Goal: Information Seeking & Learning: Compare options

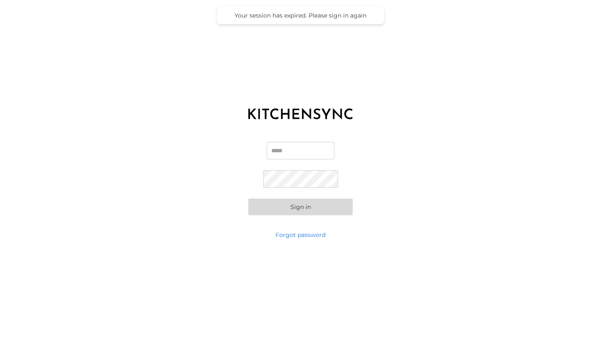
type input "**********"
click at [293, 216] on div "**********" at bounding box center [300, 178] width 601 height 104
click at [293, 206] on button "Sign in" at bounding box center [300, 207] width 104 height 17
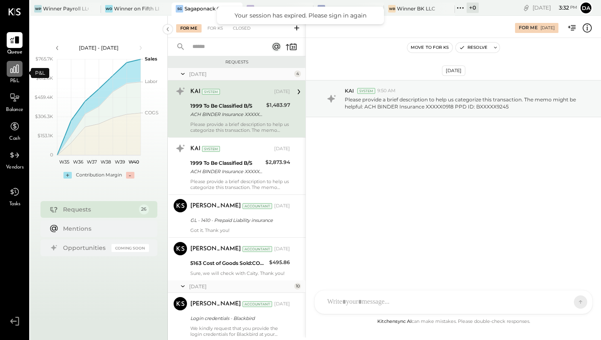
click at [17, 71] on icon at bounding box center [14, 68] width 11 height 11
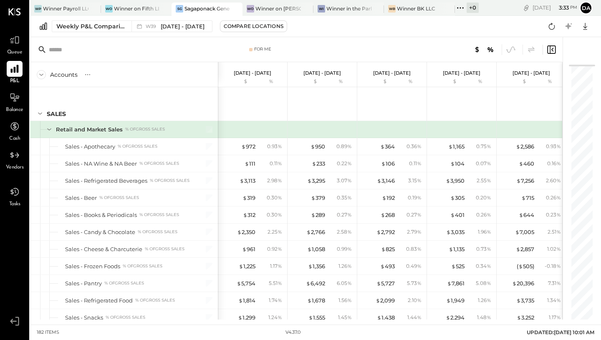
click at [16, 67] on icon at bounding box center [14, 69] width 8 height 8
click at [77, 25] on div "Weekly P&L Comparison" at bounding box center [91, 26] width 70 height 8
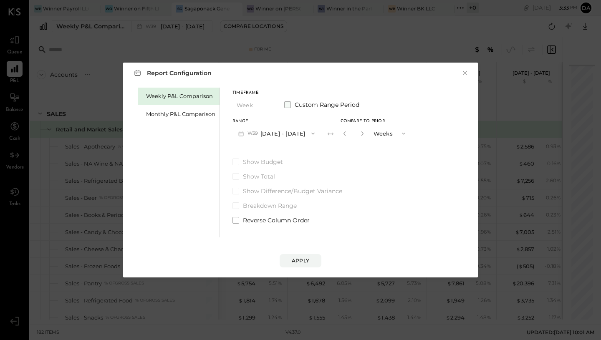
click at [287, 101] on span at bounding box center [287, 104] width 7 height 7
click at [263, 134] on button "[DATE]" at bounding box center [257, 133] width 50 height 15
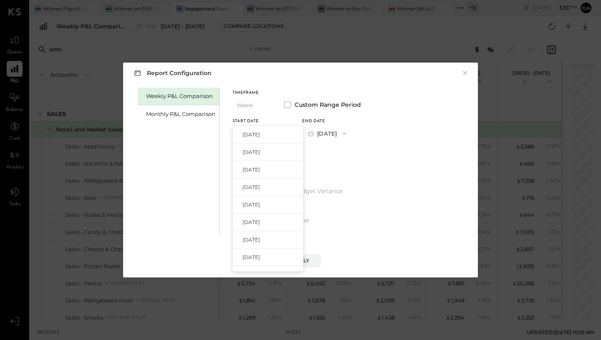
scroll to position [556, 0]
click at [361, 222] on label "Reverse Column Order" at bounding box center [296, 220] width 128 height 8
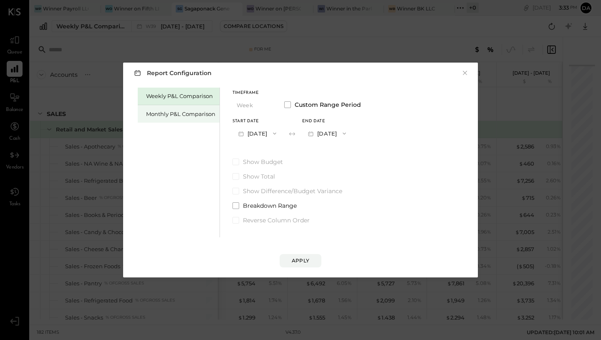
click at [161, 113] on div "Monthly P&L Comparison" at bounding box center [180, 114] width 69 height 8
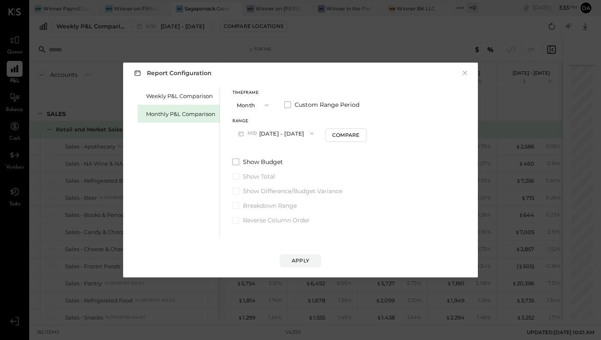
click at [256, 107] on button "Month" at bounding box center [253, 104] width 42 height 15
click at [247, 151] on span "Year" at bounding box center [244, 149] width 11 height 5
click at [271, 132] on button "[DATE] - [DATE]" at bounding box center [270, 133] width 77 height 15
click at [323, 115] on div "Timeframe Year Custom Range Period Range [DATE] - [DATE] [DATE] - [DATE] Compare" at bounding box center [295, 116] width 127 height 50
click at [466, 73] on button "×" at bounding box center [465, 73] width 8 height 8
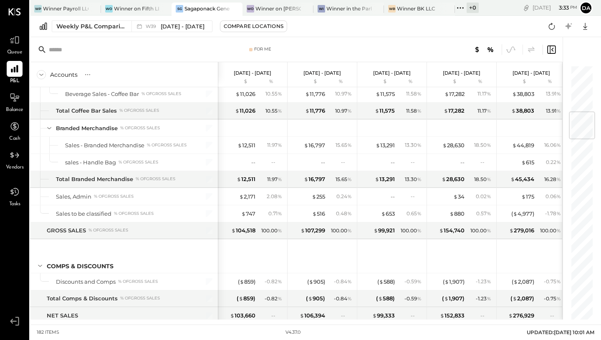
scroll to position [0, 0]
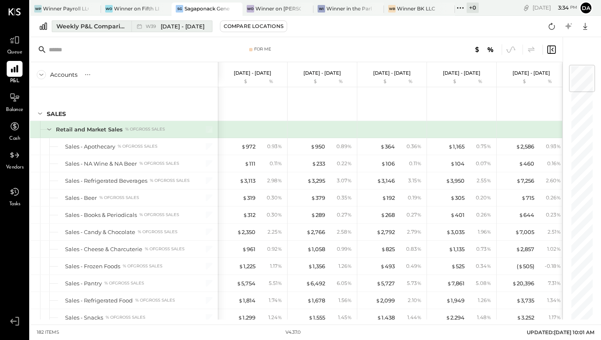
click at [183, 24] on span "[DATE] - [DATE]" at bounding box center [183, 27] width 44 height 8
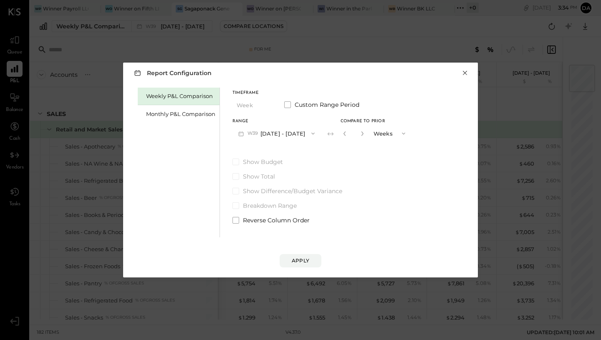
click at [464, 73] on button "×" at bounding box center [465, 73] width 8 height 8
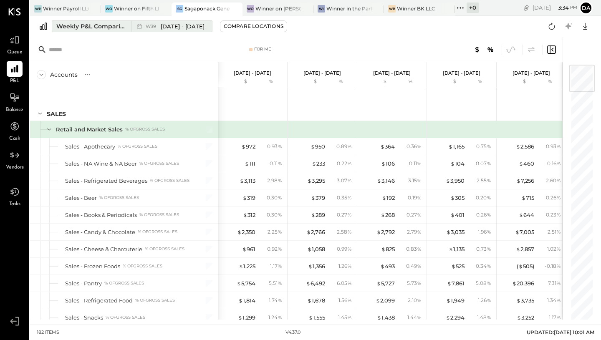
click at [116, 29] on div "Weekly P&L Comparison" at bounding box center [91, 26] width 70 height 8
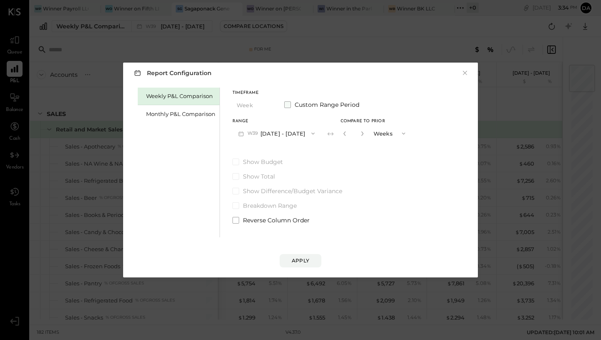
click at [295, 101] on span "Custom Range Period" at bounding box center [327, 105] width 65 height 8
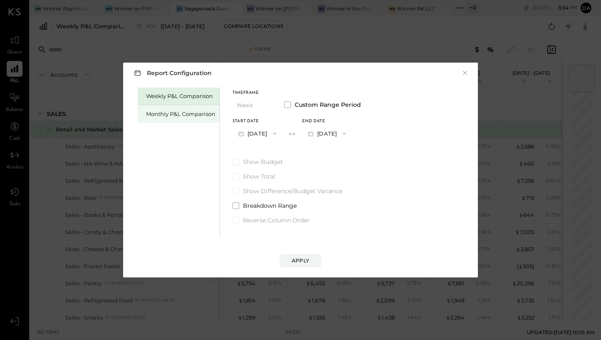
click at [179, 111] on div "Monthly P&L Comparison" at bounding box center [180, 114] width 69 height 8
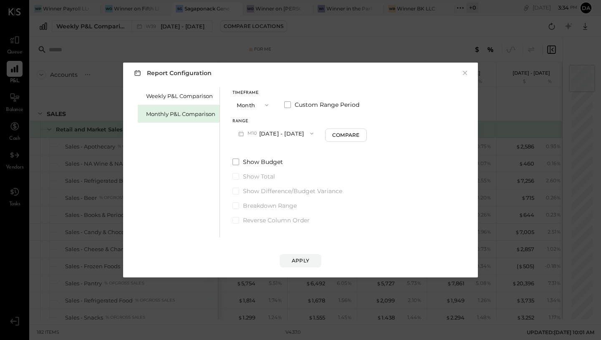
click at [265, 103] on icon "button" at bounding box center [266, 105] width 7 height 7
click at [251, 149] on div "Year" at bounding box center [253, 149] width 41 height 15
click at [252, 133] on span "2025" at bounding box center [253, 133] width 13 height 7
click at [252, 133] on div "[DATE] - [DATE]" at bounding box center [280, 135] width 95 height 18
click at [252, 133] on span "2025" at bounding box center [253, 133] width 13 height 7
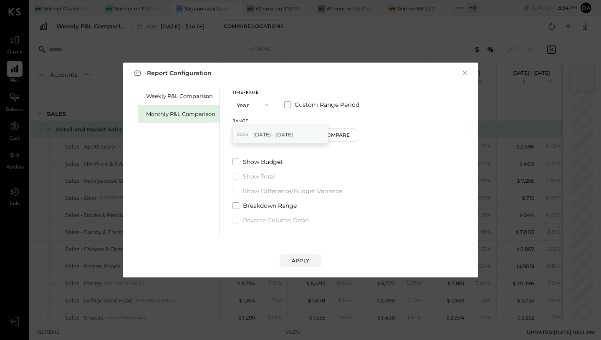
click at [303, 133] on div "[DATE] - [DATE]" at bounding box center [280, 135] width 95 height 18
click at [303, 133] on button "[DATE] - [DATE]" at bounding box center [270, 133] width 77 height 15
click at [276, 134] on span "[DATE] - [DATE]" at bounding box center [273, 134] width 40 height 7
click at [345, 138] on div "Compare" at bounding box center [335, 134] width 27 height 7
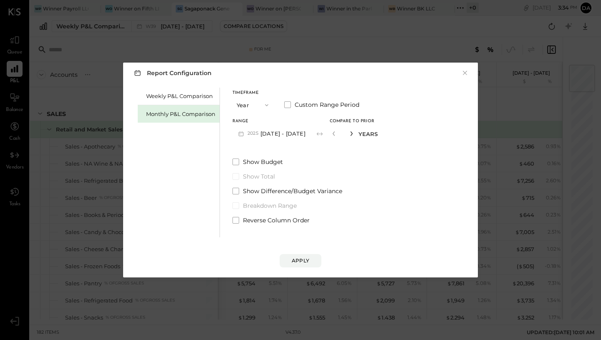
click at [354, 133] on icon "button" at bounding box center [351, 133] width 5 height 5
click at [336, 132] on icon "button" at bounding box center [333, 133] width 5 height 5
type input "*"
click at [233, 163] on span at bounding box center [235, 162] width 7 height 7
click at [302, 263] on div "Apply" at bounding box center [301, 260] width 18 height 7
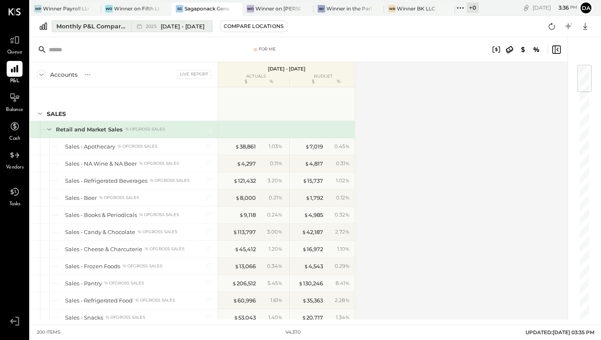
click at [171, 25] on span "[DATE] - [DATE]" at bounding box center [183, 27] width 44 height 8
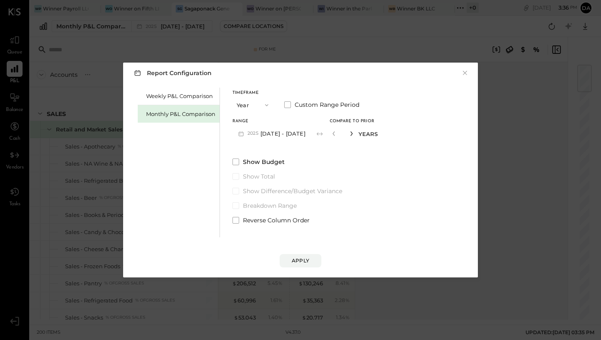
click at [354, 134] on icon "button" at bounding box center [351, 133] width 5 height 5
type input "*"
click at [308, 257] on div "Apply" at bounding box center [301, 260] width 18 height 7
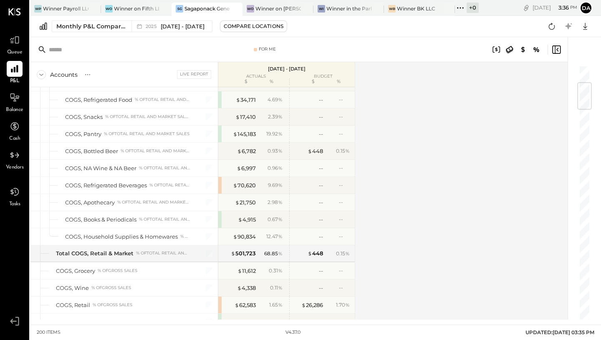
scroll to position [83, 0]
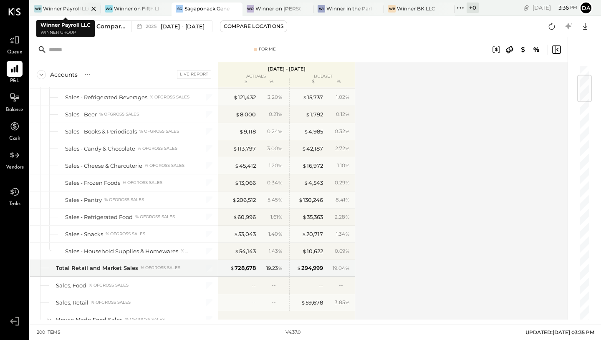
click at [58, 9] on div "Winner Payroll LLC" at bounding box center [65, 8] width 45 height 7
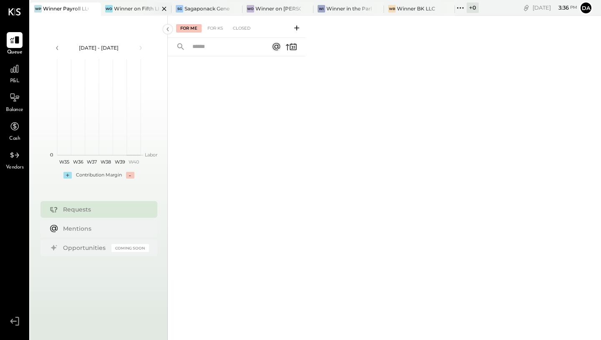
click at [133, 8] on div "Winner on Fifth LLC" at bounding box center [136, 8] width 45 height 7
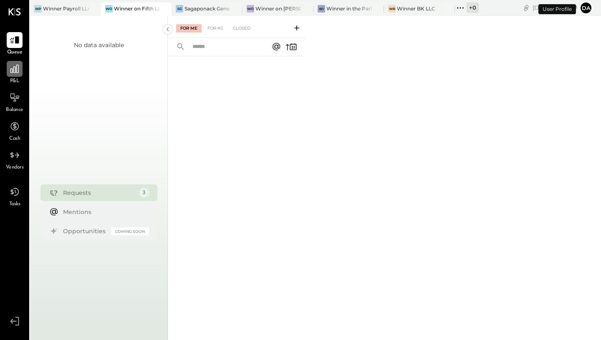
click at [17, 73] on icon at bounding box center [14, 68] width 11 height 11
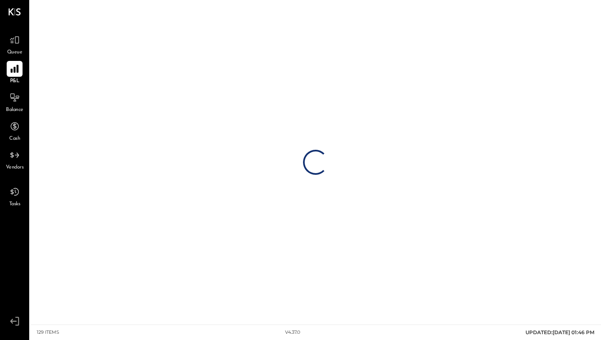
click at [18, 67] on icon at bounding box center [14, 69] width 8 height 8
click at [17, 37] on icon at bounding box center [14, 40] width 11 height 11
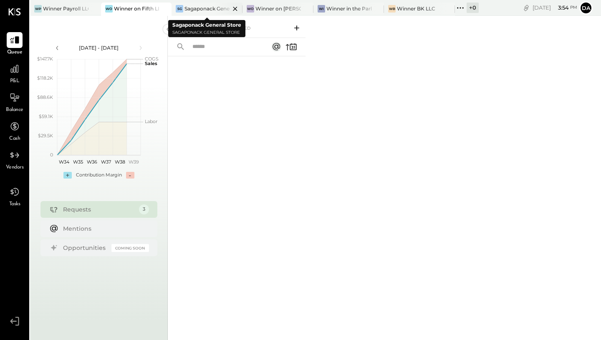
click at [234, 8] on icon at bounding box center [235, 9] width 10 height 10
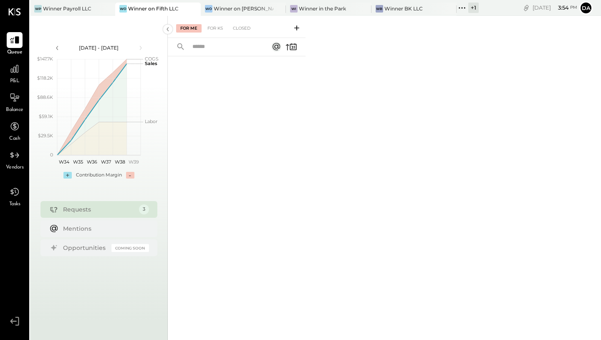
click at [15, 78] on span "P&L" at bounding box center [15, 82] width 10 height 8
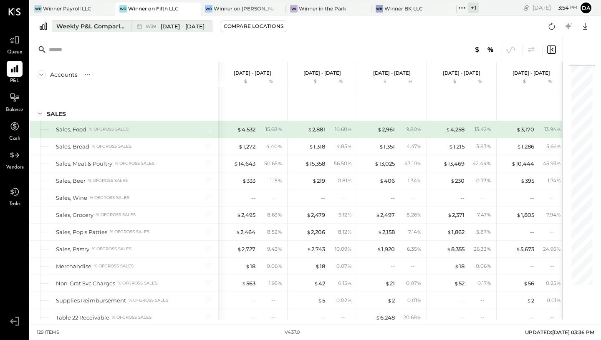
click at [199, 27] on span "[DATE] - [DATE]" at bounding box center [183, 27] width 44 height 8
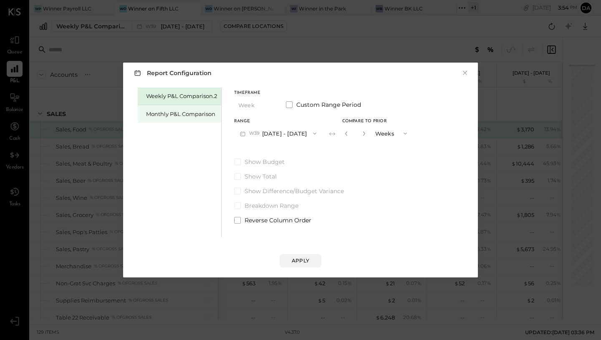
click at [161, 113] on div "Monthly P&L Comparison" at bounding box center [181, 114] width 71 height 8
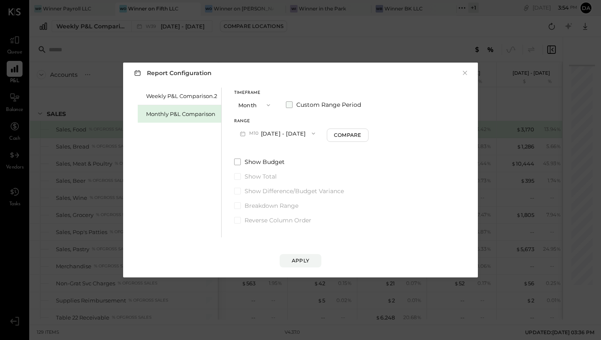
click at [287, 104] on span at bounding box center [289, 104] width 7 height 7
click at [243, 133] on icon "button" at bounding box center [242, 133] width 5 height 5
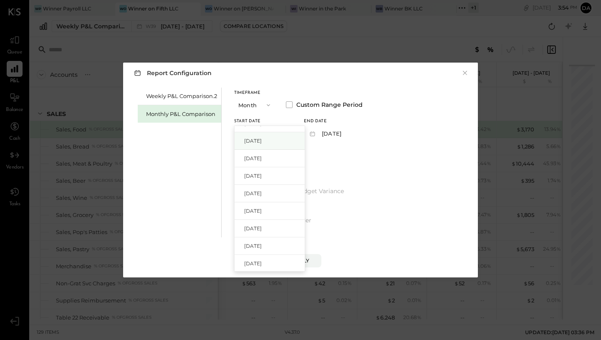
scroll to position [115, 0]
click at [254, 174] on span "[DATE]" at bounding box center [253, 177] width 18 height 7
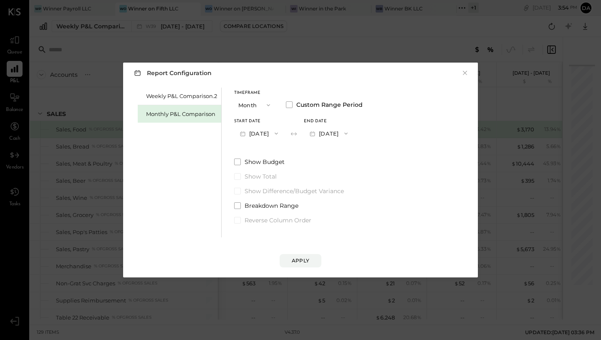
click at [349, 132] on icon "button" at bounding box center [346, 133] width 7 height 7
click at [331, 151] on span "[DATE]" at bounding box center [323, 152] width 18 height 7
click at [301, 260] on div "Apply" at bounding box center [301, 260] width 18 height 7
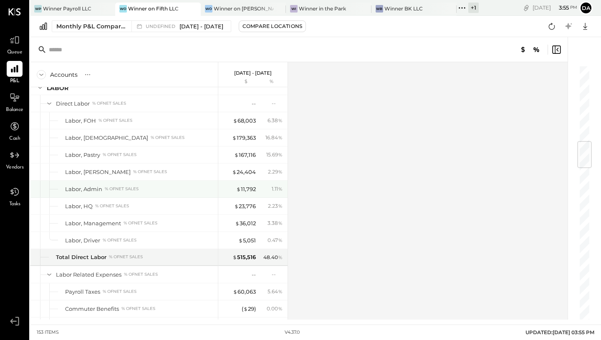
scroll to position [657, 0]
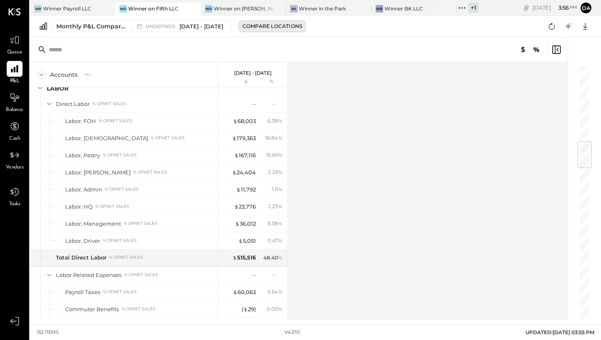
click at [290, 25] on div "Compare Locations" at bounding box center [272, 26] width 60 height 7
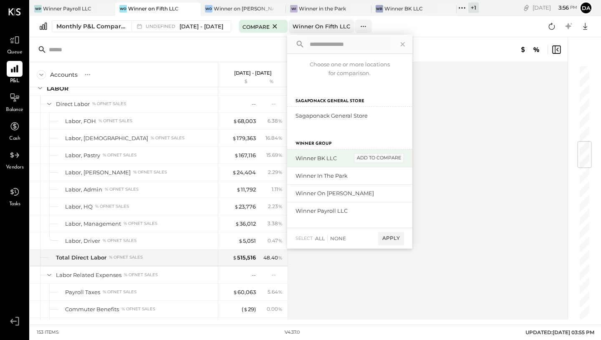
click at [382, 161] on div "add to compare" at bounding box center [379, 158] width 50 height 10
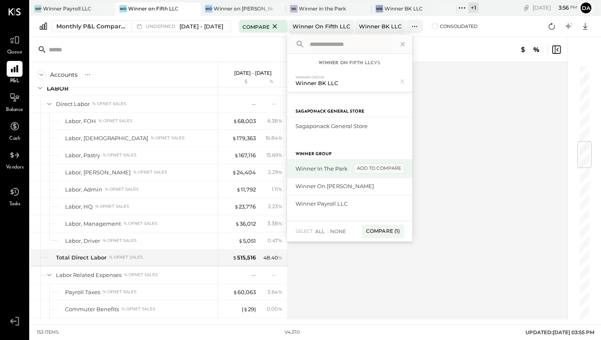
click at [380, 169] on div "add to compare" at bounding box center [379, 169] width 50 height 10
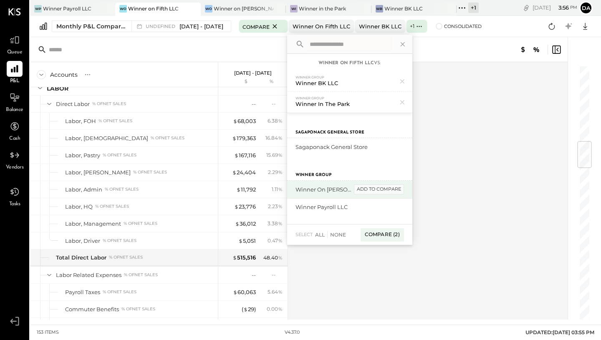
click at [376, 189] on div "add to compare" at bounding box center [379, 189] width 50 height 10
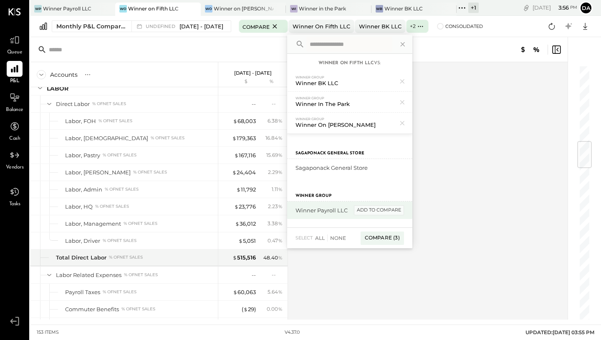
click at [375, 211] on div "add to compare" at bounding box center [379, 210] width 50 height 10
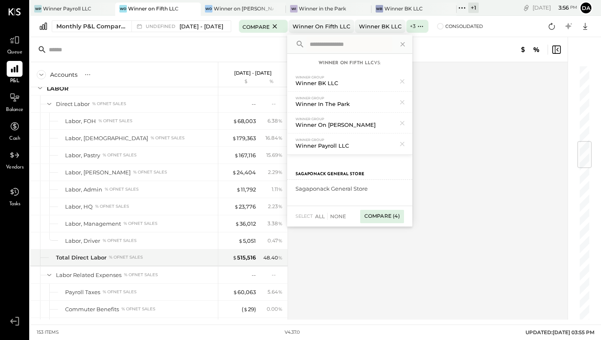
click at [382, 217] on div "Compare (4)" at bounding box center [382, 216] width 44 height 13
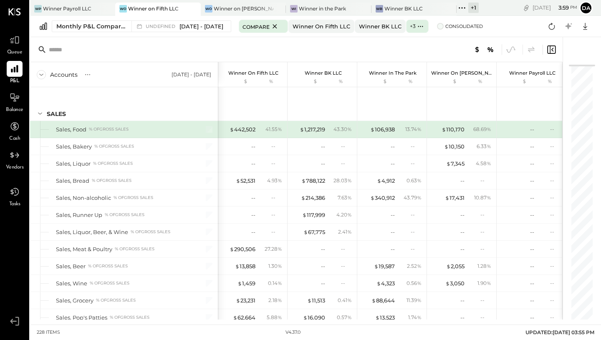
click at [461, 25] on span "Consolidated" at bounding box center [464, 26] width 38 height 6
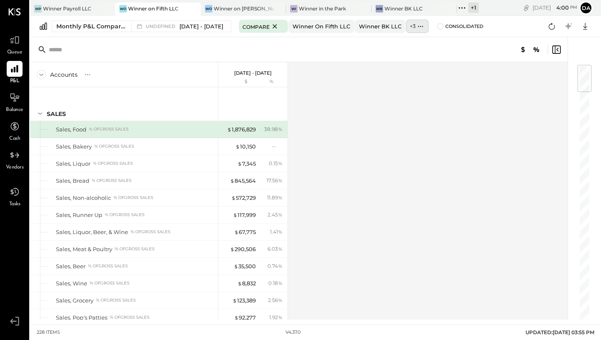
click at [425, 26] on icon at bounding box center [420, 26] width 9 height 9
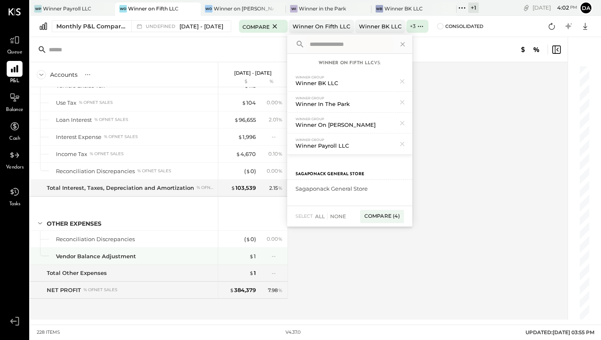
scroll to position [3204, 0]
click at [408, 125] on icon at bounding box center [402, 123] width 11 height 11
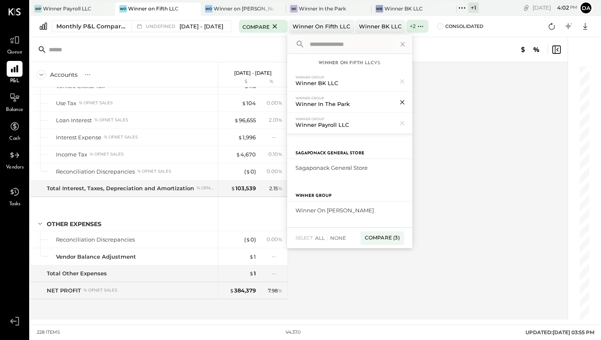
click at [408, 99] on icon at bounding box center [402, 102] width 11 height 11
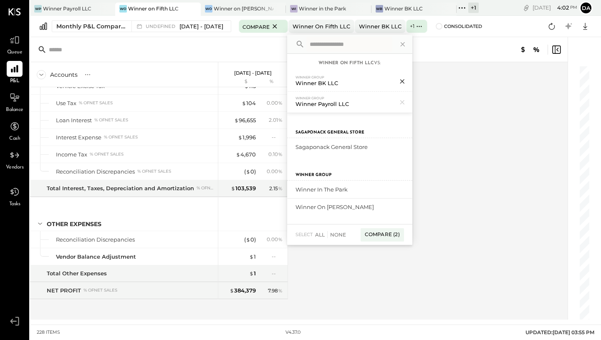
click at [408, 82] on icon at bounding box center [402, 81] width 11 height 11
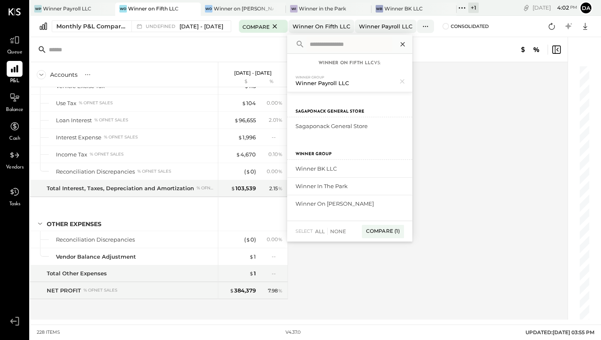
click at [408, 44] on icon at bounding box center [402, 44] width 11 height 11
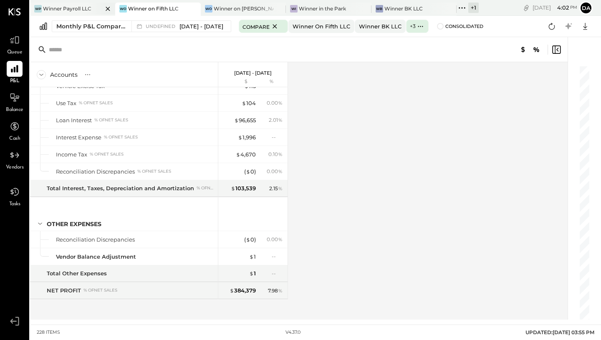
click at [81, 5] on div "Winner Payroll LLC" at bounding box center [67, 8] width 48 height 7
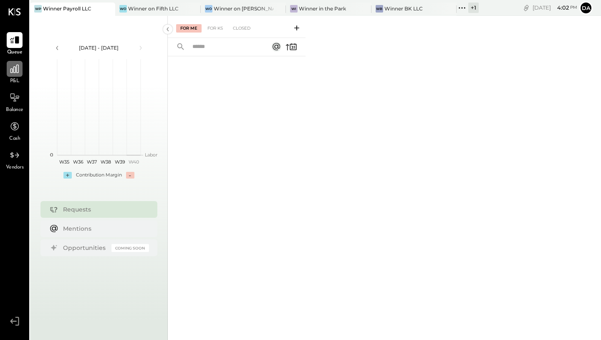
click at [10, 73] on icon at bounding box center [14, 68] width 11 height 11
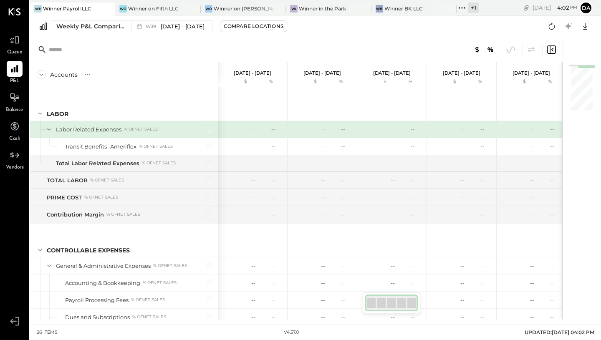
click at [553, 51] on icon at bounding box center [552, 50] width 2 height 4
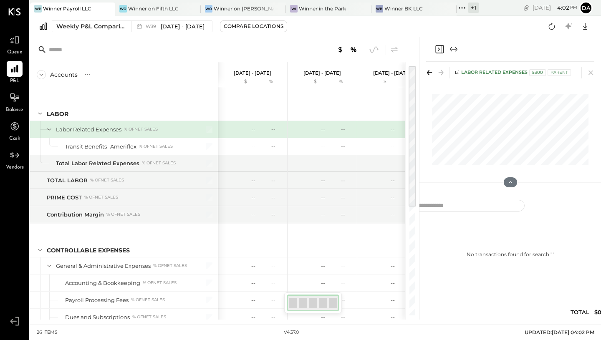
click at [441, 49] on icon "Close panel" at bounding box center [439, 49] width 10 height 10
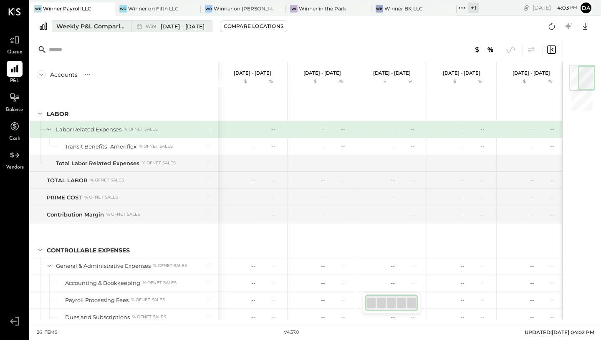
click at [176, 27] on span "[DATE] - [DATE]" at bounding box center [183, 27] width 44 height 8
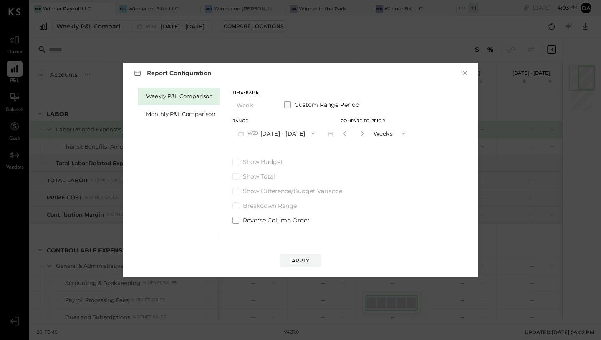
click at [290, 103] on span at bounding box center [287, 104] width 7 height 7
click at [278, 136] on span "button" at bounding box center [272, 133] width 11 height 7
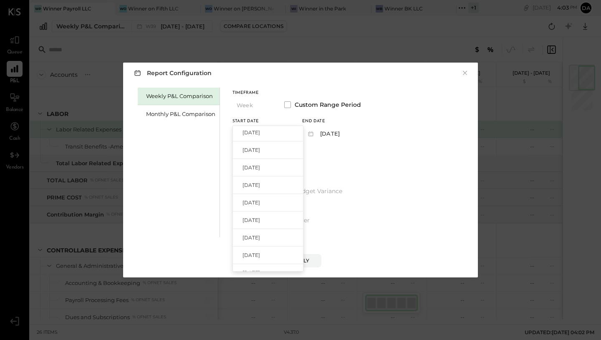
scroll to position [426, 0]
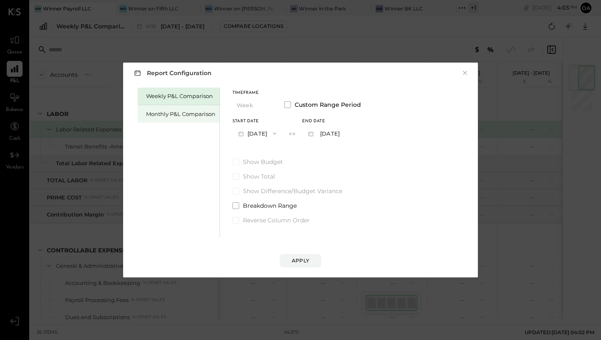
click at [171, 117] on div "Monthly P&L Comparison" at bounding box center [180, 114] width 69 height 8
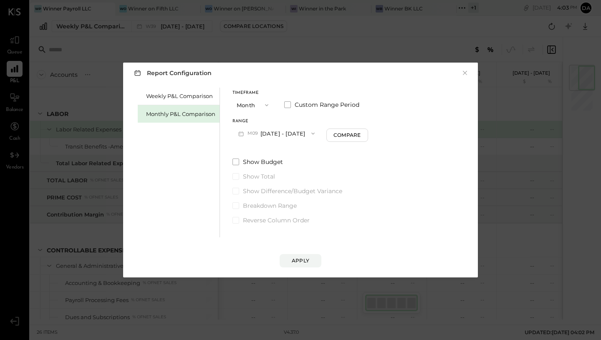
click at [310, 131] on icon "button" at bounding box center [313, 133] width 7 height 7
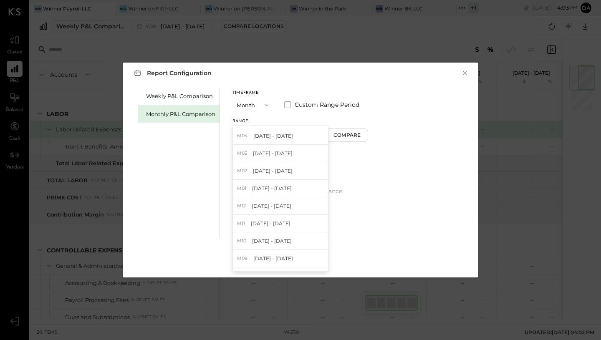
scroll to position [82, 0]
click at [282, 192] on span "[DATE] - [DATE]" at bounding box center [272, 192] width 40 height 7
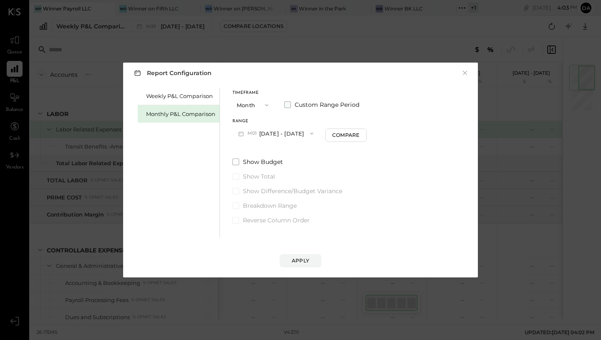
click at [287, 106] on span at bounding box center [287, 104] width 7 height 7
click at [347, 133] on button "[DATE]" at bounding box center [327, 133] width 50 height 15
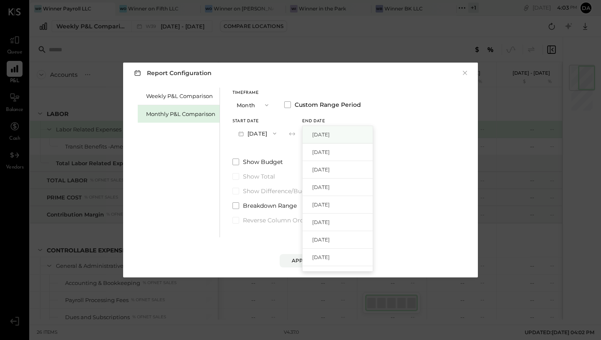
click at [330, 131] on span "[DATE]" at bounding box center [321, 134] width 18 height 7
click at [302, 259] on div "Apply" at bounding box center [301, 260] width 18 height 7
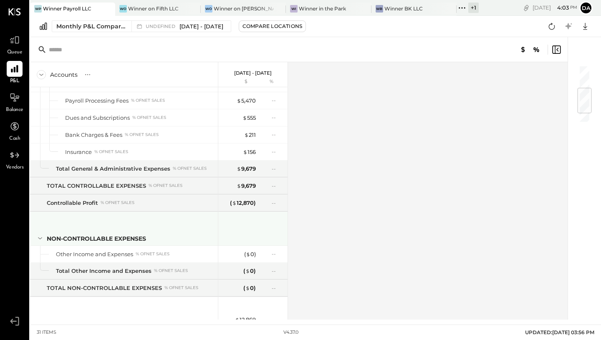
scroll to position [282, 0]
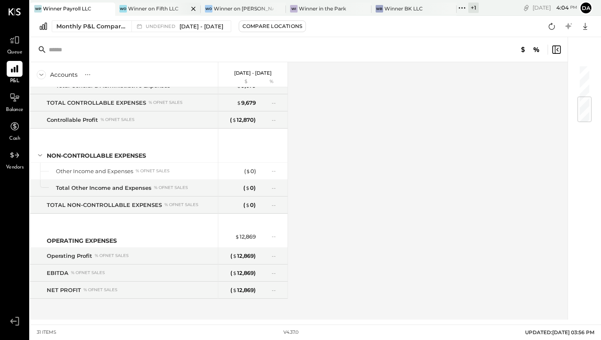
click at [155, 9] on div "Winner on Fifth LLC" at bounding box center [153, 8] width 50 height 7
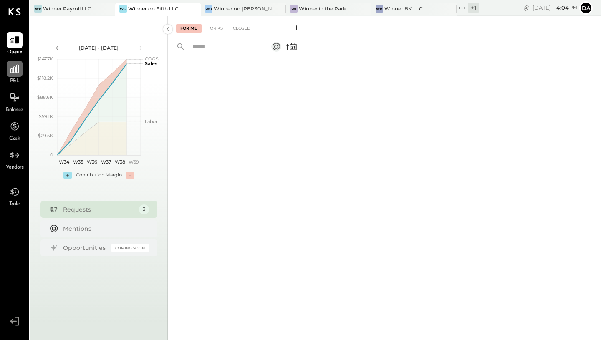
click at [16, 71] on icon at bounding box center [14, 69] width 8 height 8
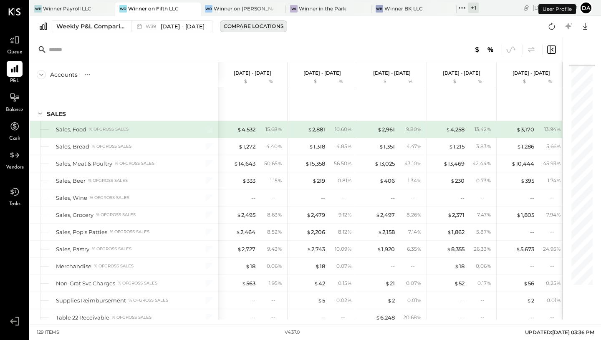
click at [247, 25] on div "Compare Locations" at bounding box center [254, 26] width 60 height 7
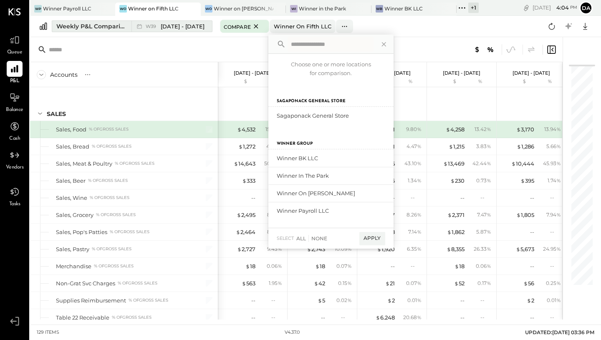
click at [189, 25] on span "[DATE] - [DATE]" at bounding box center [183, 27] width 44 height 8
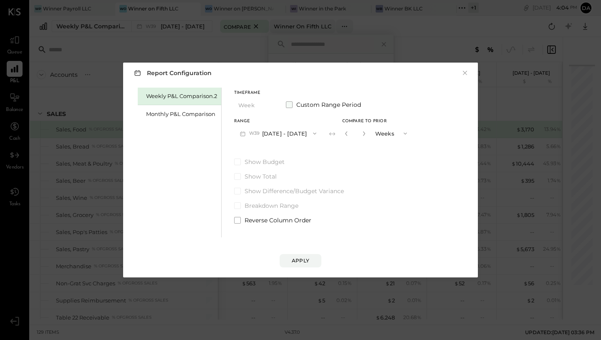
click at [295, 105] on label "Custom Range Period" at bounding box center [323, 105] width 75 height 8
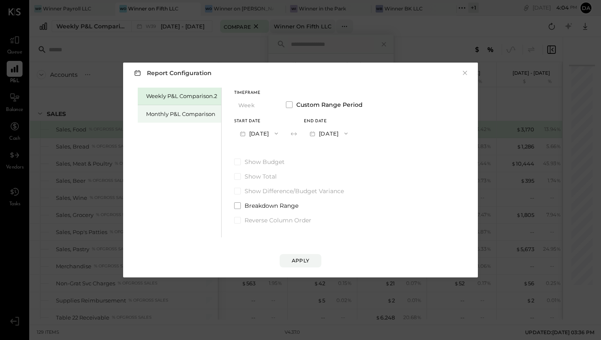
click at [207, 116] on div "Monthly P&L Comparison" at bounding box center [181, 114] width 71 height 8
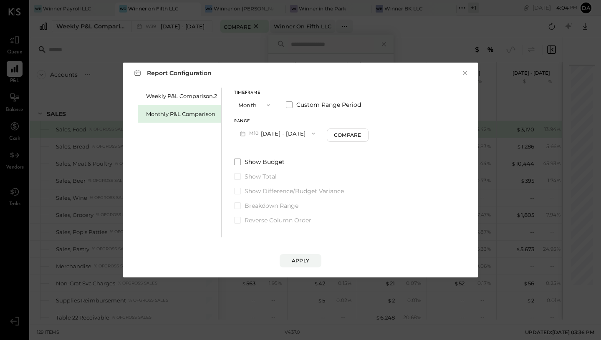
click at [252, 106] on button "Month" at bounding box center [255, 104] width 42 height 15
click at [252, 149] on div "Year" at bounding box center [254, 149] width 41 height 15
click at [358, 137] on div "Compare" at bounding box center [348, 134] width 27 height 7
click at [304, 260] on div "Apply" at bounding box center [301, 260] width 18 height 7
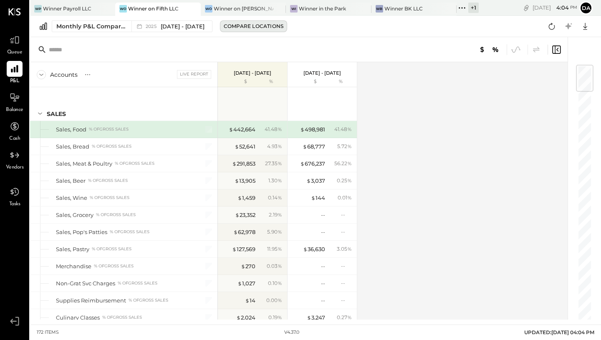
click at [257, 23] on div "Compare Locations" at bounding box center [254, 26] width 60 height 7
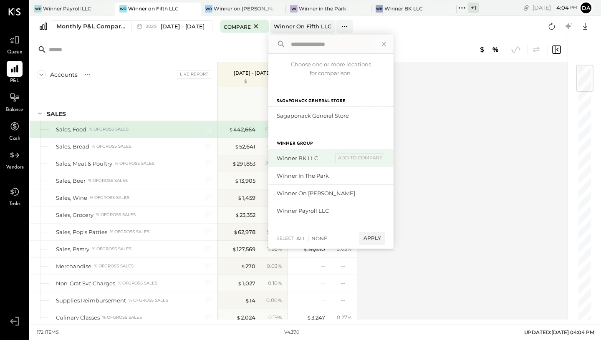
click at [308, 161] on div "Winner BK LLC" at bounding box center [305, 158] width 56 height 8
click at [361, 158] on div "add to compare" at bounding box center [360, 158] width 50 height 10
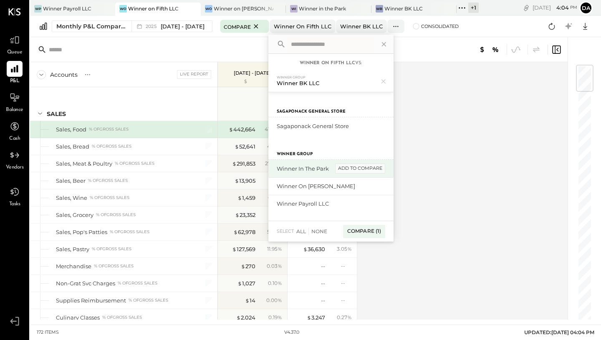
click at [362, 167] on div "add to compare" at bounding box center [360, 169] width 50 height 10
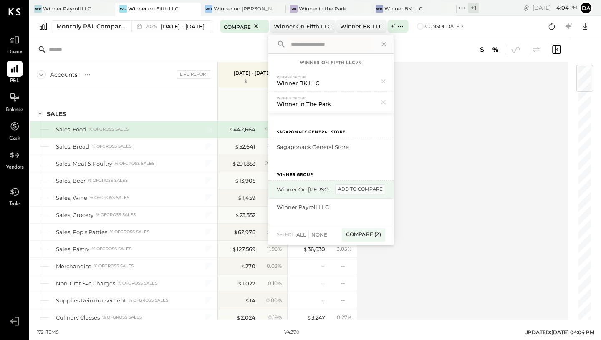
click at [368, 192] on div "add to compare" at bounding box center [360, 189] width 50 height 10
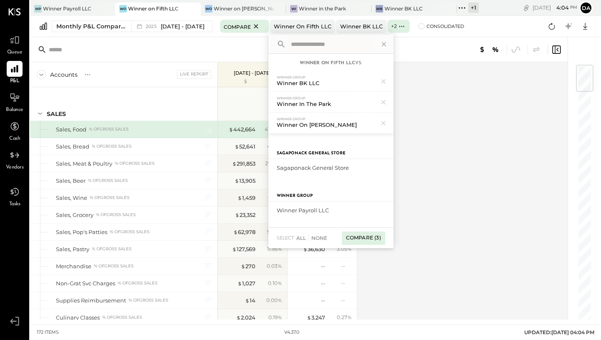
click at [368, 239] on div "Compare (3)" at bounding box center [363, 238] width 43 height 13
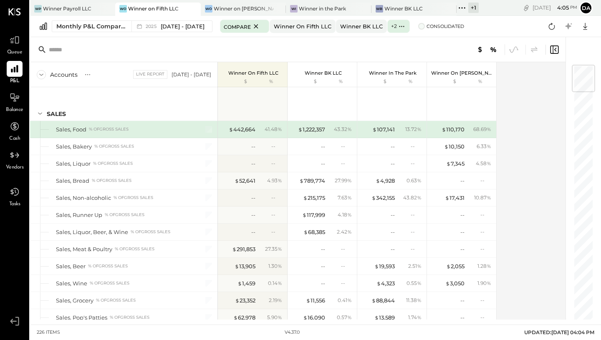
click at [424, 28] on span at bounding box center [421, 26] width 7 height 7
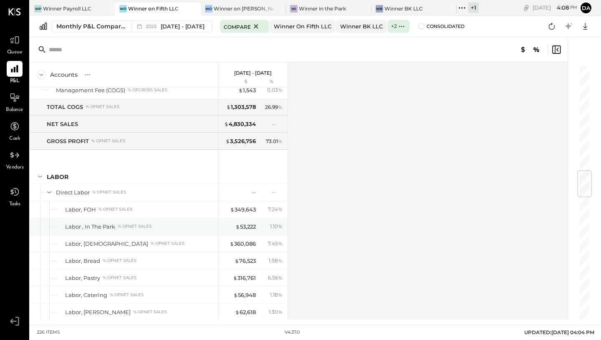
scroll to position [893, 0]
click at [60, 7] on div "Winner Payroll LLC" at bounding box center [67, 8] width 48 height 7
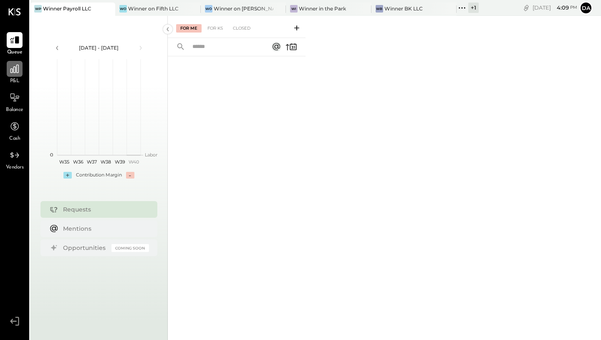
click at [15, 73] on icon at bounding box center [14, 68] width 11 height 11
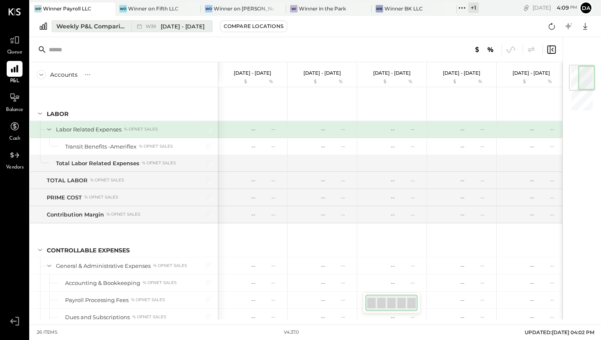
click at [176, 26] on span "[DATE] - [DATE]" at bounding box center [183, 27] width 44 height 8
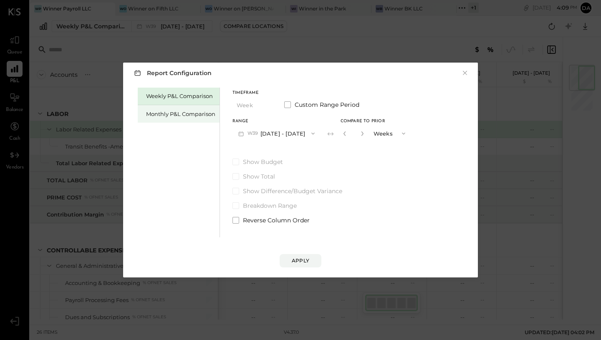
click at [191, 114] on div "Monthly P&L Comparison" at bounding box center [180, 114] width 69 height 8
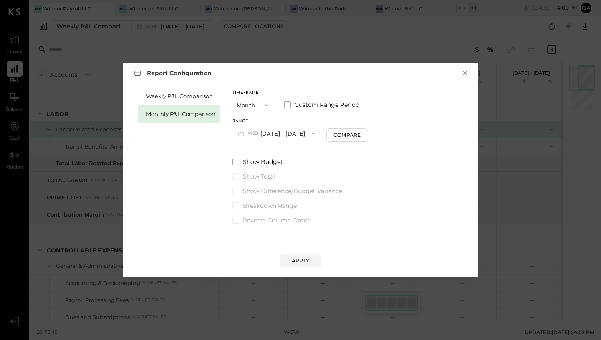
click at [262, 131] on button "M09 [DATE] - [DATE]" at bounding box center [276, 133] width 88 height 15
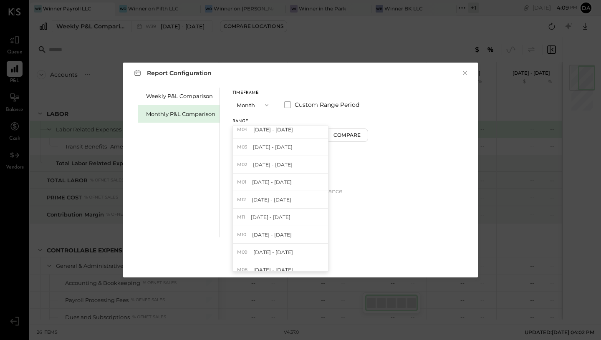
scroll to position [88, 0]
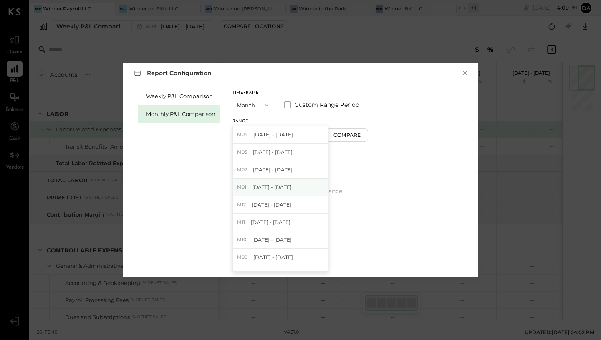
click at [260, 191] on div "M01 [DATE] - [DATE]" at bounding box center [280, 188] width 95 height 18
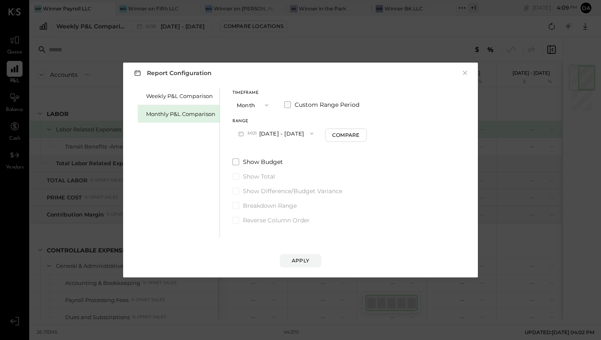
click at [287, 104] on span at bounding box center [287, 104] width 7 height 7
click at [334, 135] on button "[DATE]" at bounding box center [327, 133] width 50 height 15
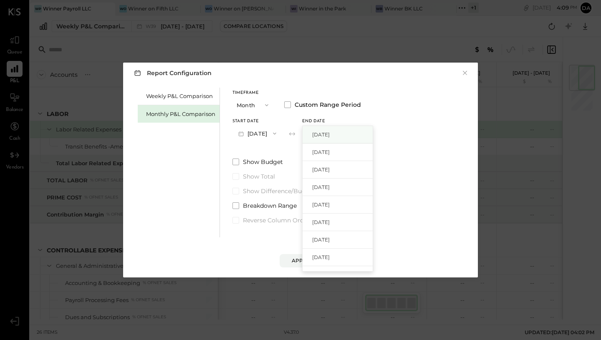
click at [330, 137] on span "[DATE]" at bounding box center [321, 134] width 18 height 7
click at [300, 253] on div "Apply" at bounding box center [300, 252] width 338 height 30
click at [299, 260] on div "Apply" at bounding box center [301, 260] width 18 height 7
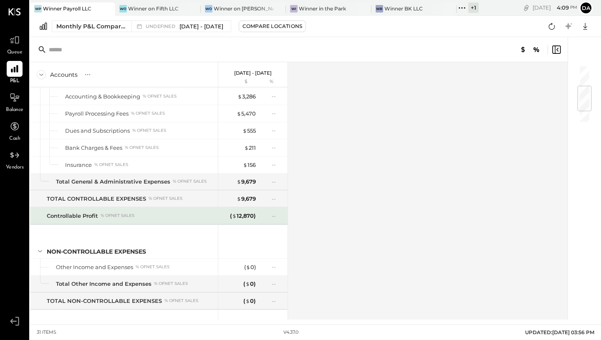
scroll to position [185, 0]
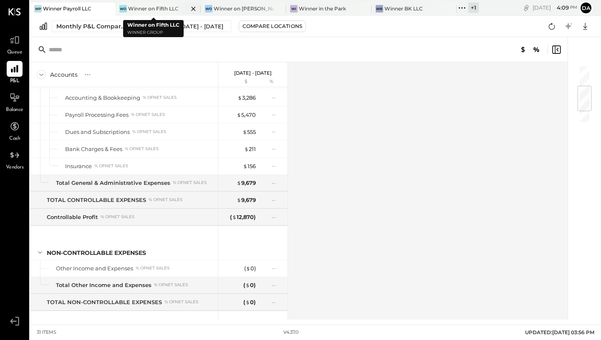
click at [165, 8] on div "Winner on Fifth LLC" at bounding box center [153, 8] width 50 height 7
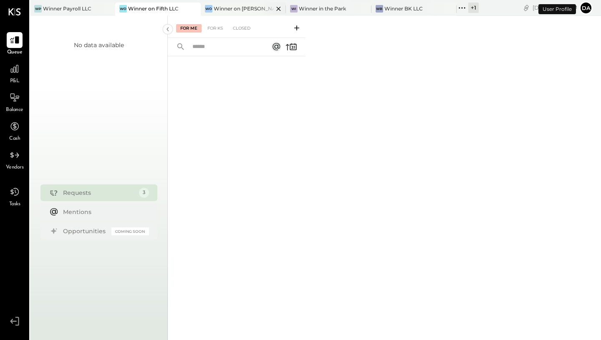
click at [219, 8] on div "Winner on [PERSON_NAME]" at bounding box center [244, 8] width 60 height 7
click at [307, 8] on div "Winner in the Park" at bounding box center [322, 8] width 47 height 7
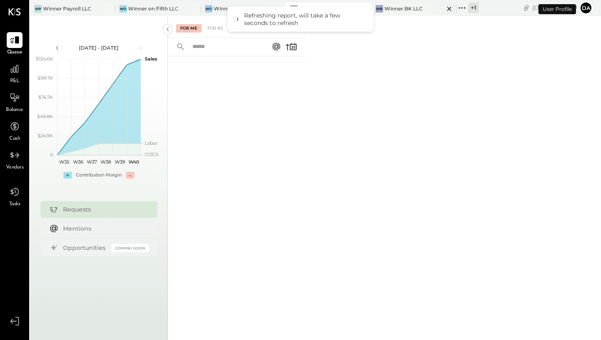
click at [385, 9] on div "Winner BK LLC" at bounding box center [403, 8] width 38 height 7
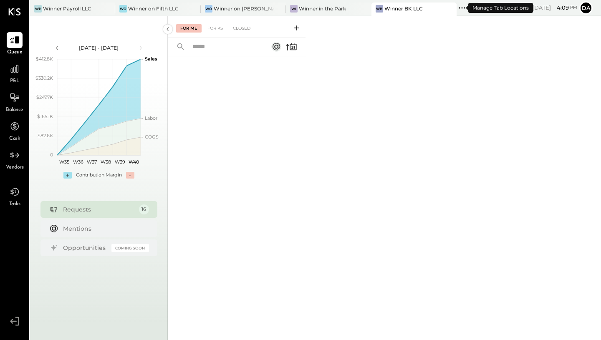
click at [468, 7] on div "+ 1" at bounding box center [473, 8] width 10 height 10
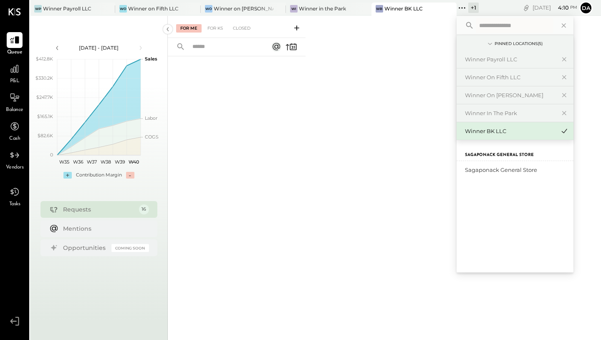
click at [470, 134] on div "Winner BK LLC" at bounding box center [510, 131] width 90 height 8
click at [14, 76] on div at bounding box center [15, 69] width 16 height 16
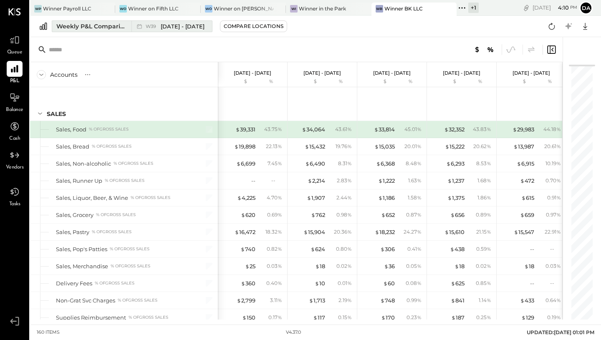
click at [192, 27] on span "[DATE] - [DATE]" at bounding box center [183, 27] width 44 height 8
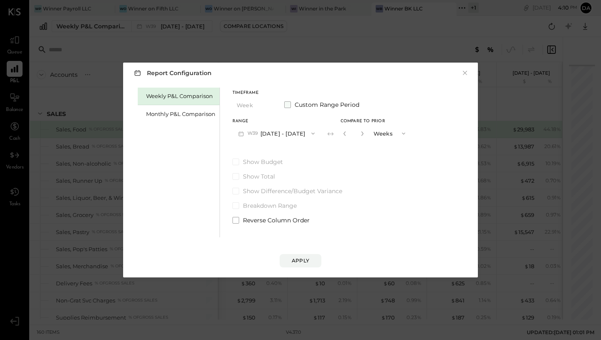
click at [295, 103] on span "Custom Range Period" at bounding box center [327, 105] width 65 height 8
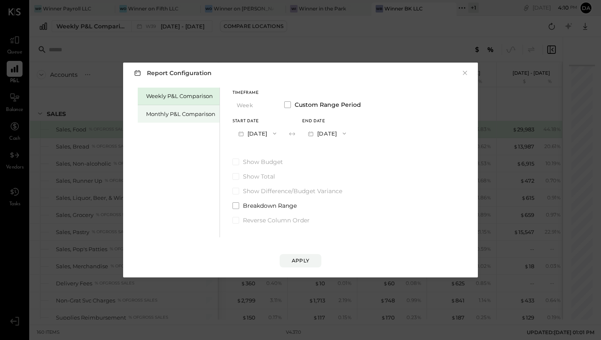
click at [196, 115] on div "Monthly P&L Comparison" at bounding box center [180, 114] width 69 height 8
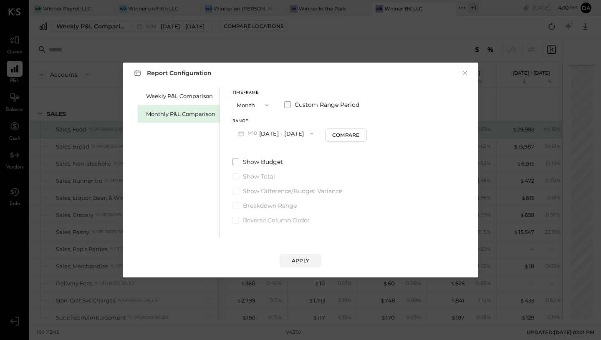
click at [292, 105] on label "Custom Range Period" at bounding box center [321, 105] width 75 height 8
click at [234, 135] on button "[DATE]" at bounding box center [257, 133] width 50 height 15
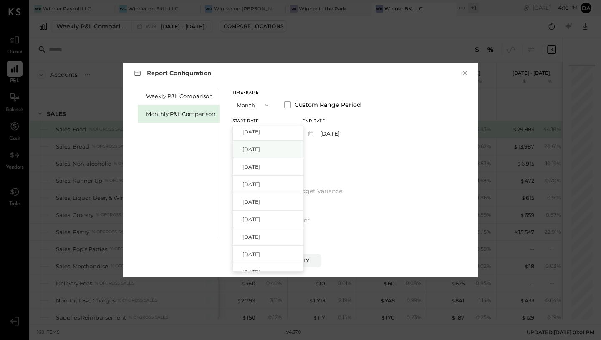
scroll to position [102, 0]
click at [258, 191] on span "[DATE]" at bounding box center [251, 190] width 18 height 7
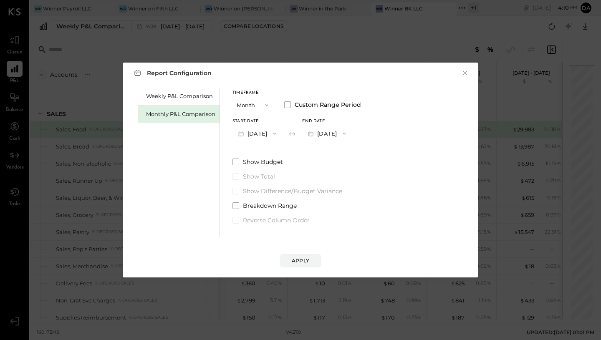
click at [337, 133] on button "[DATE]" at bounding box center [327, 133] width 50 height 15
click at [330, 151] on span "[DATE]" at bounding box center [321, 152] width 18 height 7
click at [298, 260] on div "Apply" at bounding box center [301, 260] width 18 height 7
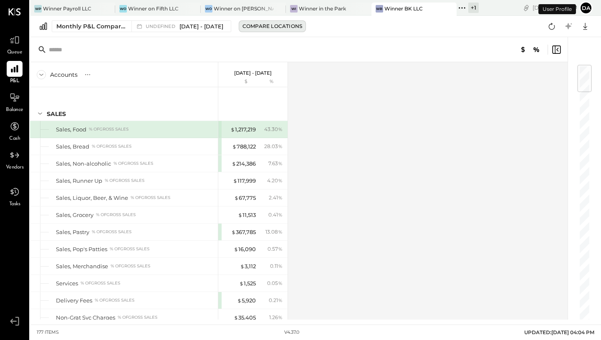
click at [259, 25] on div "Compare Locations" at bounding box center [272, 26] width 60 height 7
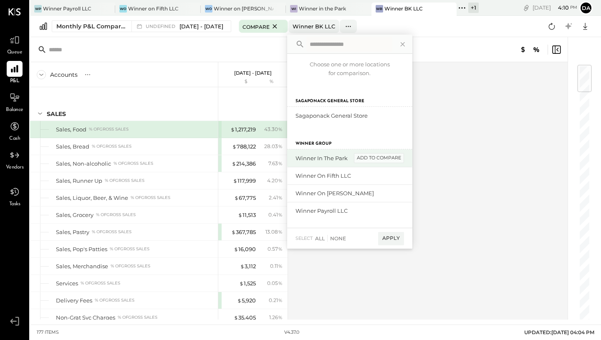
click at [371, 158] on div "add to compare" at bounding box center [379, 158] width 50 height 10
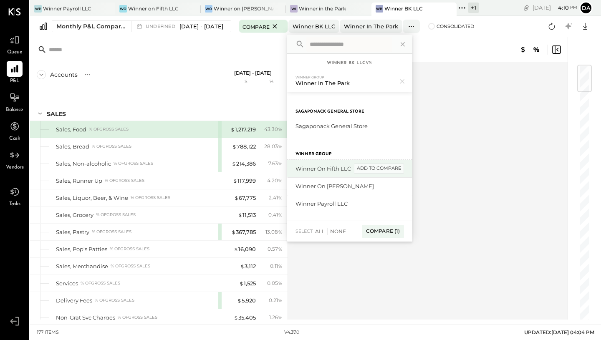
click at [369, 169] on div "add to compare" at bounding box center [379, 169] width 50 height 10
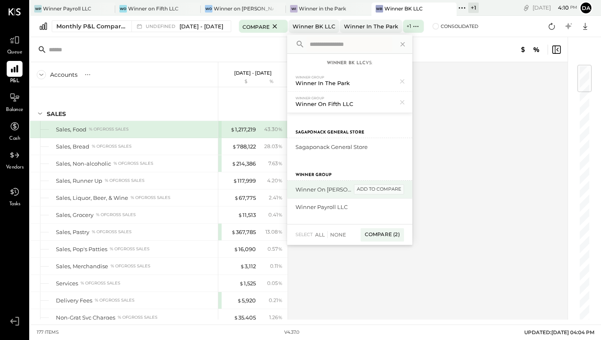
click at [371, 191] on div "add to compare" at bounding box center [379, 189] width 50 height 10
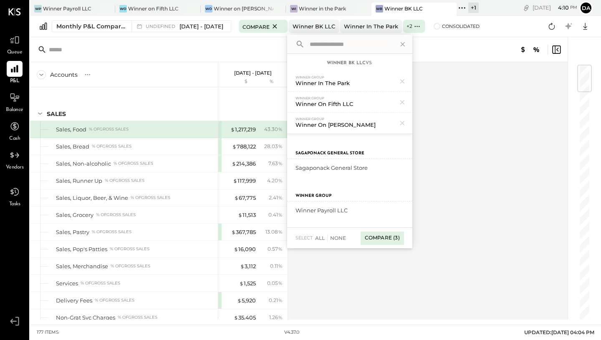
click at [380, 239] on div "Compare (3)" at bounding box center [381, 238] width 43 height 13
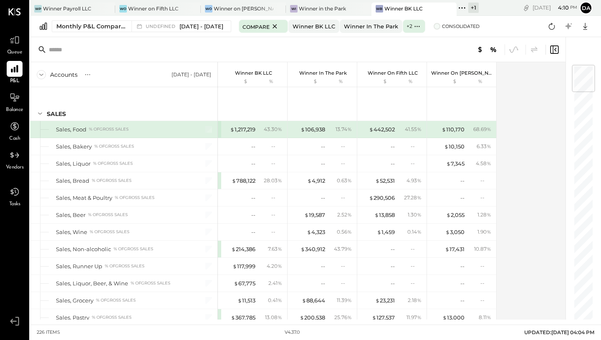
click at [440, 27] on span at bounding box center [436, 26] width 7 height 7
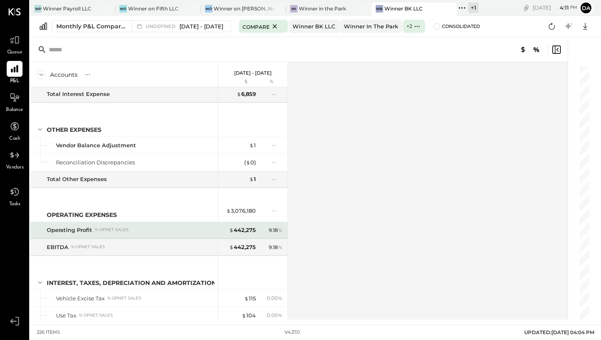
scroll to position [3060, 0]
